Goal: Download file/media

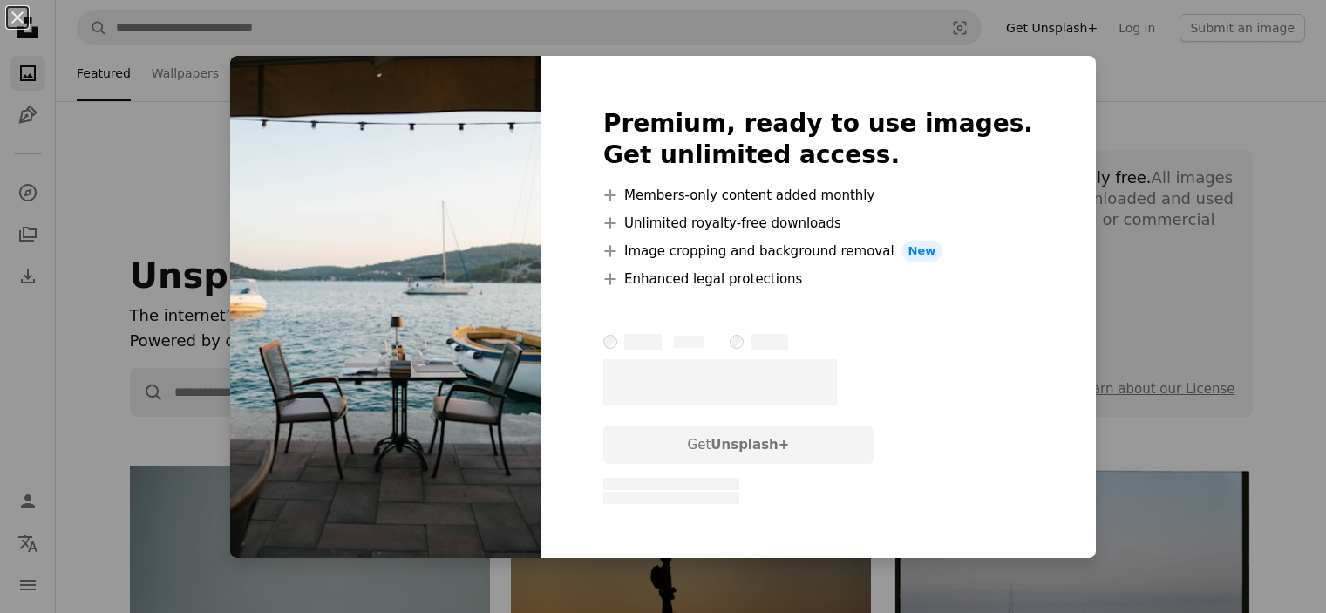
scroll to position [1570, 0]
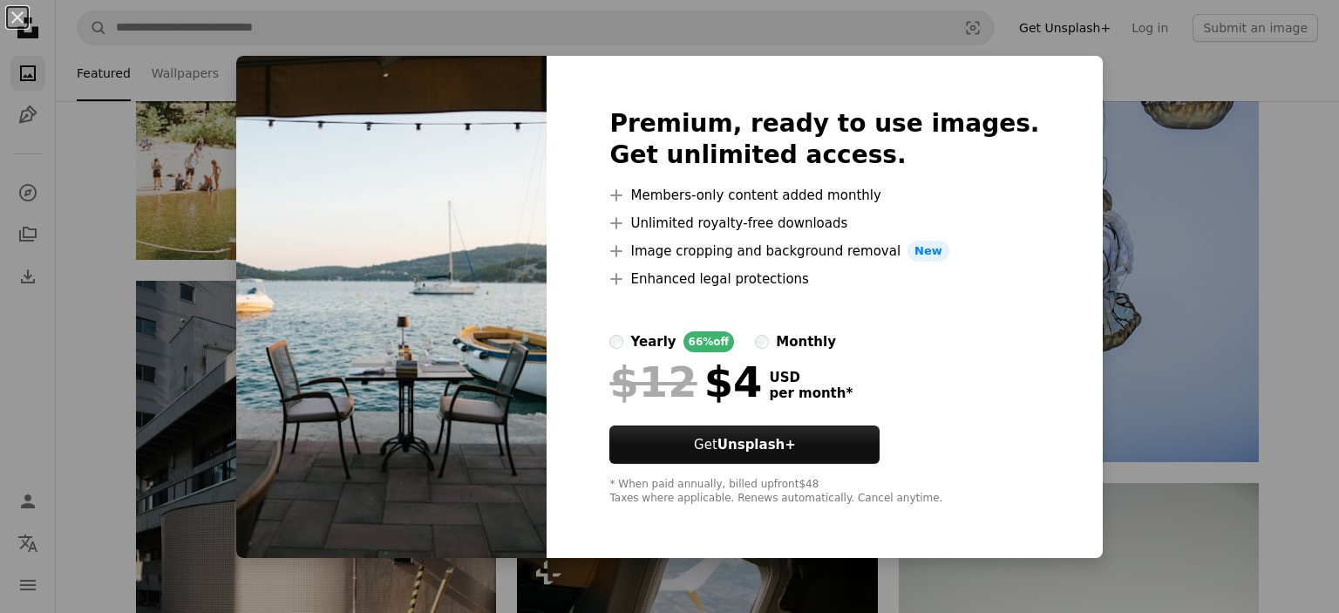
click at [1202, 390] on div "An X shape Premium, ready to use images. Get unlimited access. A plus sign Memb…" at bounding box center [669, 306] width 1339 height 613
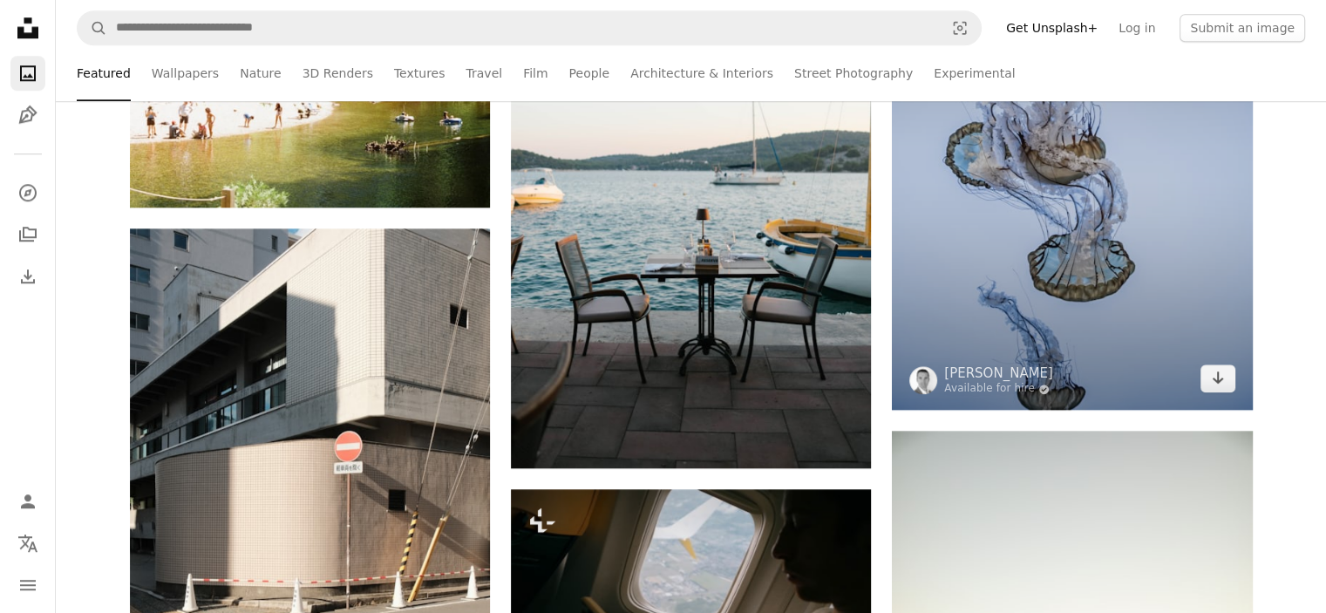
scroll to position [1918, 0]
